Goal: Navigation & Orientation: Find specific page/section

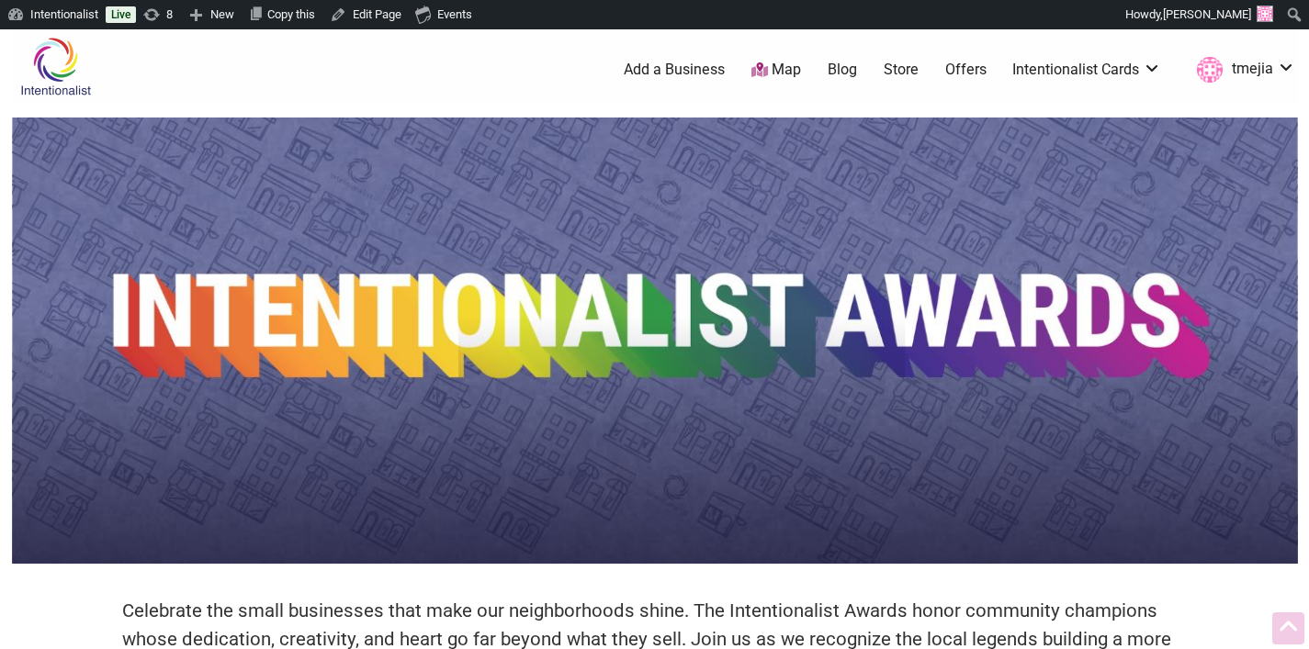
scroll to position [744, 0]
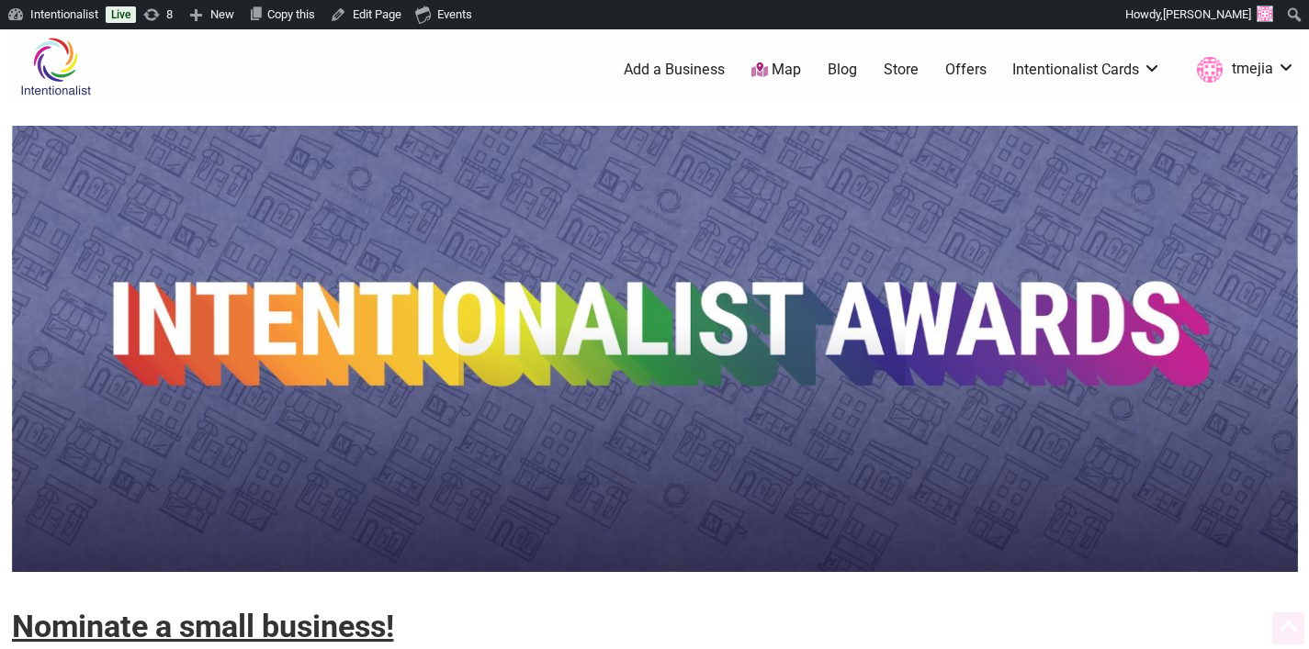
scroll to position [403, 0]
